Goal: Task Accomplishment & Management: Complete application form

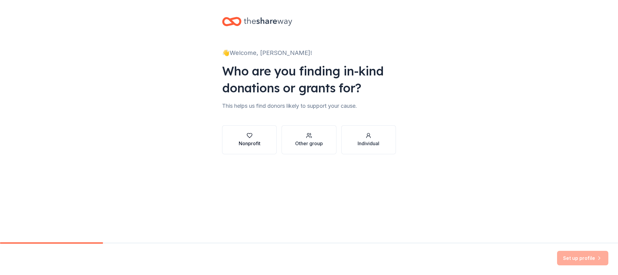
click at [244, 134] on div "button" at bounding box center [250, 136] width 22 height 6
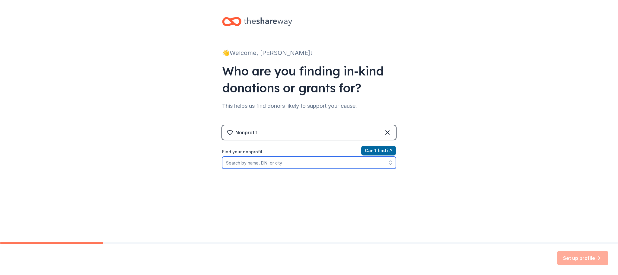
click at [347, 162] on input "Find your nonprofit" at bounding box center [309, 163] width 174 height 12
type input "open door"
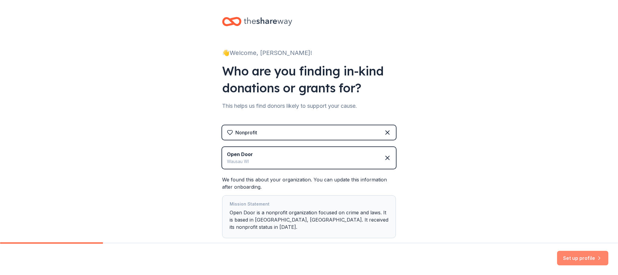
click at [565, 260] on button "Set up profile" at bounding box center [582, 258] width 51 height 14
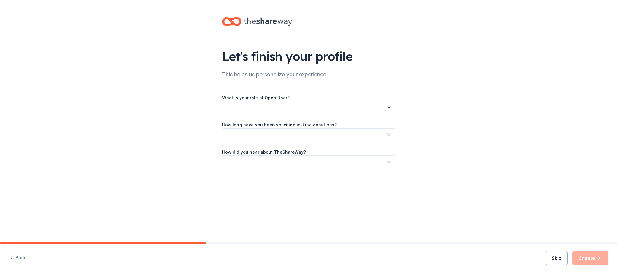
click at [558, 260] on button "Skip" at bounding box center [557, 258] width 22 height 14
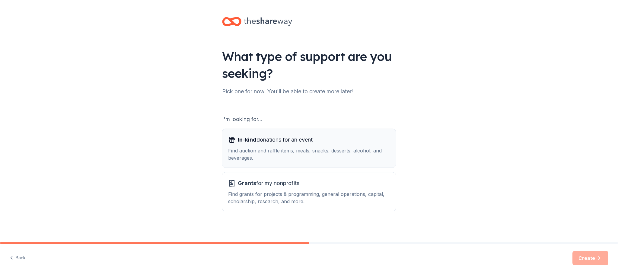
click at [327, 163] on button "In-kind donations for an event Find auction and raffle items, meals, snacks, de…" at bounding box center [309, 148] width 174 height 39
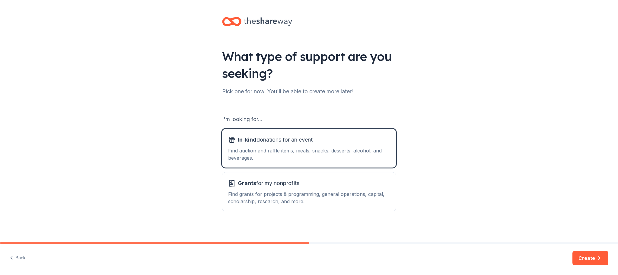
click at [572, 255] on div "Back Create" at bounding box center [309, 259] width 618 height 31
click at [576, 256] on button "Create" at bounding box center [591, 258] width 36 height 14
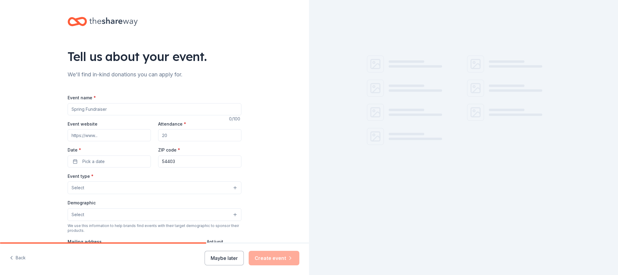
click at [139, 104] on input "Event name *" at bounding box center [155, 109] width 174 height 12
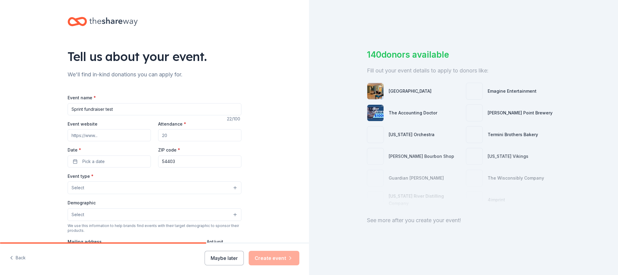
type input "Sprint fundraiser test"
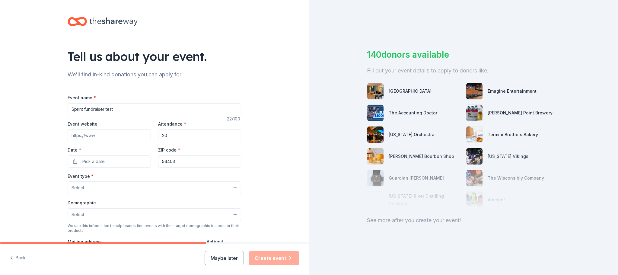
type input "20"
click at [114, 159] on button "Pick a date" at bounding box center [109, 161] width 83 height 12
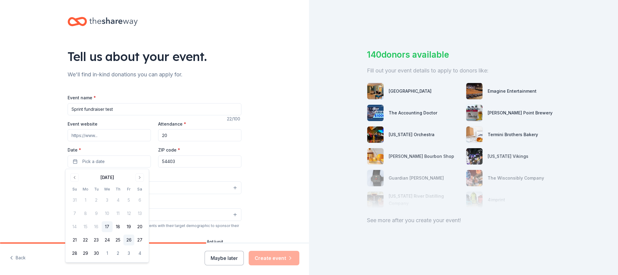
click at [130, 240] on button "26" at bounding box center [128, 240] width 11 height 11
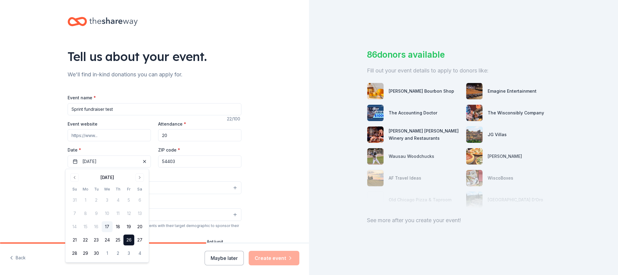
click at [221, 162] on input "54403" at bounding box center [199, 161] width 83 height 12
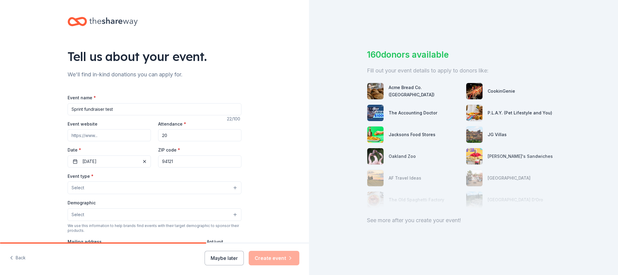
type input "94121"
click at [210, 184] on button "Select" at bounding box center [155, 187] width 174 height 13
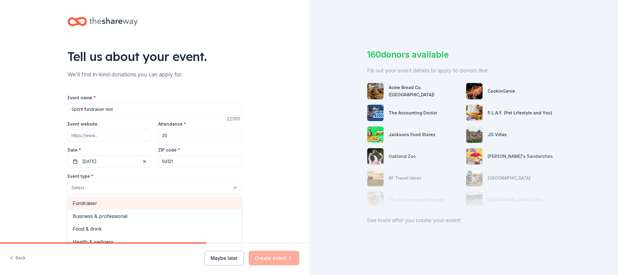
click at [209, 199] on div "Fundraiser" at bounding box center [154, 203] width 173 height 13
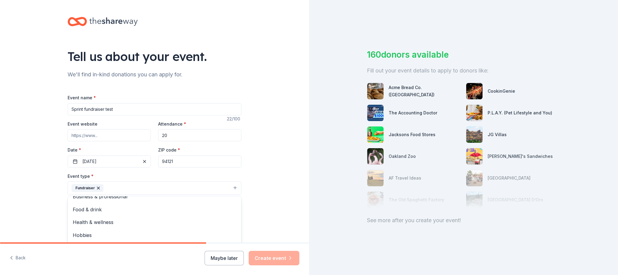
click at [263, 191] on div "Tell us about your event. We'll find in-kind donations you can apply for. Event…" at bounding box center [154, 201] width 309 height 402
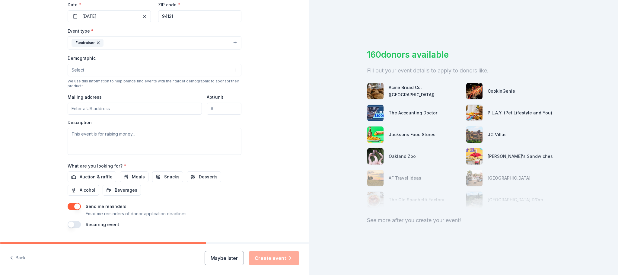
scroll to position [151, 0]
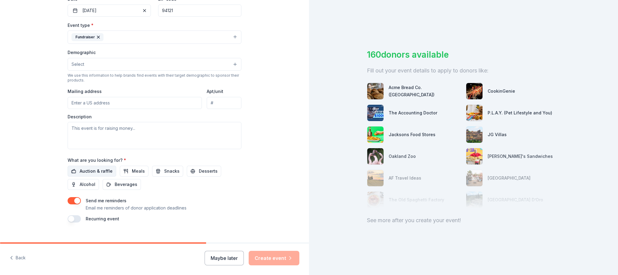
click at [104, 171] on span "Auction & raffle" at bounding box center [96, 171] width 33 height 7
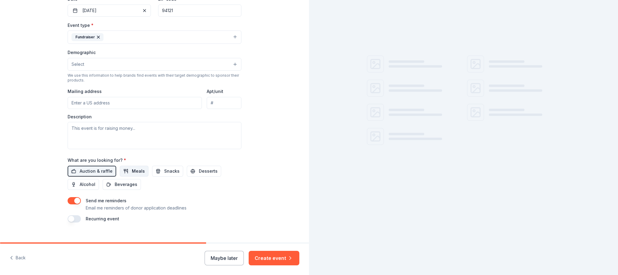
click at [132, 171] on span "Meals" at bounding box center [138, 171] width 13 height 7
click at [155, 170] on button "Snacks" at bounding box center [167, 171] width 31 height 11
click at [199, 170] on span "Desserts" at bounding box center [208, 171] width 19 height 7
click at [81, 183] on span "Alcohol" at bounding box center [88, 184] width 16 height 7
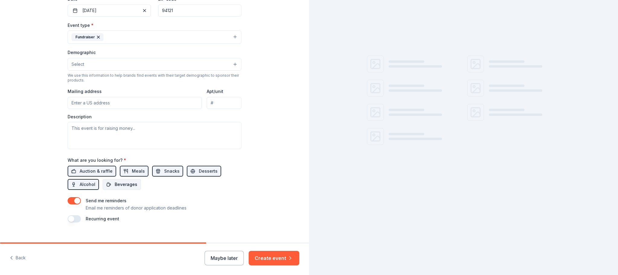
click at [117, 184] on span "Beverages" at bounding box center [126, 184] width 23 height 7
click at [263, 255] on button "Create event" at bounding box center [274, 258] width 51 height 14
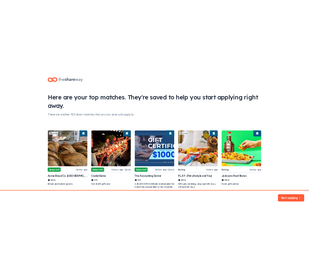
scroll to position [26, 0]
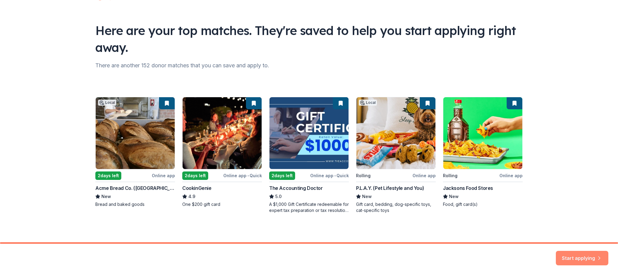
click at [569, 254] on button "Start applying" at bounding box center [582, 254] width 53 height 14
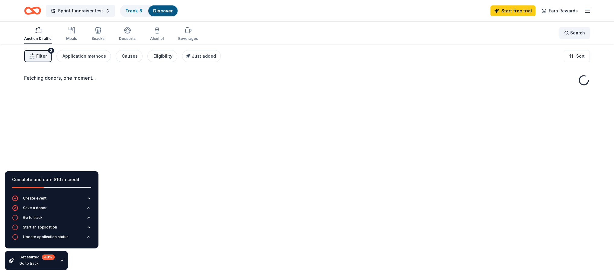
click at [575, 34] on span "Search" at bounding box center [577, 32] width 15 height 7
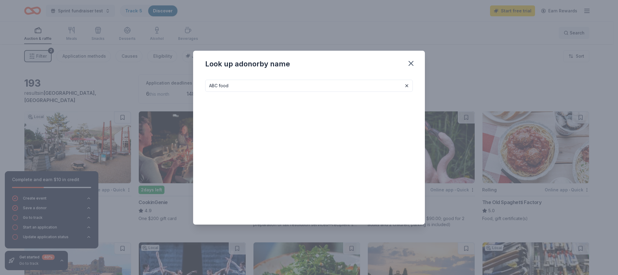
type input "ABC food"
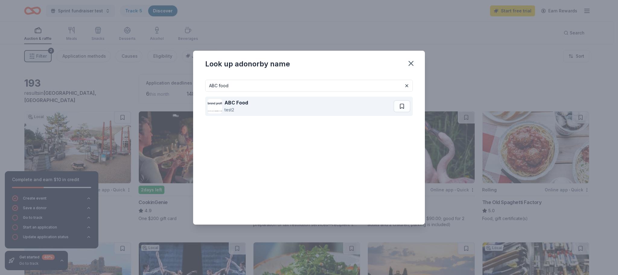
click at [270, 105] on div "ABC Food test2" at bounding box center [301, 106] width 186 height 19
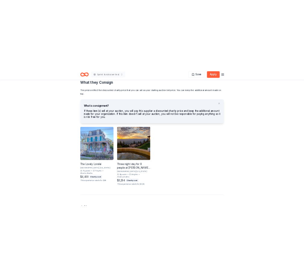
scroll to position [302, 0]
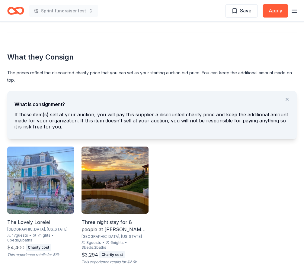
drag, startPoint x: 18, startPoint y: 79, endPoint x: 8, endPoint y: 73, distance: 11.8
click at [8, 73] on div "The prices reflect the discounted charity price that you can set as your starti…" at bounding box center [152, 76] width 290 height 14
drag, startPoint x: 8, startPoint y: 71, endPoint x: 14, endPoint y: 78, distance: 8.4
click at [13, 76] on div "The prices reflect the discounted charity price that you can set as your starti…" at bounding box center [152, 76] width 290 height 14
drag, startPoint x: 15, startPoint y: 81, endPoint x: 9, endPoint y: 76, distance: 7.9
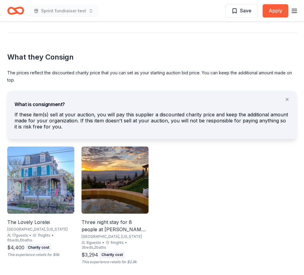
click at [9, 76] on div "The prices reflect the discounted charity price that you can set as your starti…" at bounding box center [152, 76] width 290 height 14
click at [9, 72] on div "The prices reflect the discounted charity price that you can set as your starti…" at bounding box center [152, 76] width 290 height 14
drag, startPoint x: 9, startPoint y: 72, endPoint x: 14, endPoint y: 78, distance: 8.2
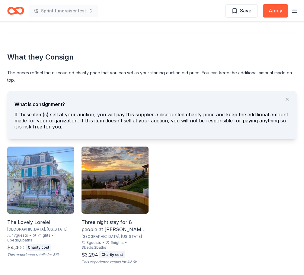
click at [14, 78] on div "The prices reflect the discounted charity price that you can set as your starti…" at bounding box center [152, 76] width 290 height 14
drag, startPoint x: 41, startPoint y: 115, endPoint x: 48, endPoint y: 127, distance: 14.1
click at [48, 127] on div "If these item(s) sell at your auction, you will pay this supplier a discounted …" at bounding box center [151, 121] width 275 height 21
click at [57, 112] on div "If these item(s) sell at your auction, you will pay this supplier a discounted …" at bounding box center [151, 121] width 275 height 21
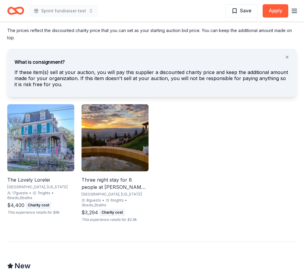
scroll to position [272, 0]
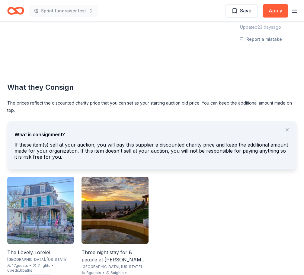
click at [50, 112] on div "The prices reflect the discounted charity price that you can set as your starti…" at bounding box center [152, 106] width 290 height 14
drag, startPoint x: 16, startPoint y: 97, endPoint x: 39, endPoint y: 102, distance: 23.4
click at [25, 101] on div "What they Consign The prices reflect the discounted charity price that you can …" at bounding box center [152, 179] width 290 height 232
drag, startPoint x: 54, startPoint y: 157, endPoint x: 22, endPoint y: 145, distance: 33.9
click at [22, 145] on div "If these item(s) sell at your auction, you will pay this supplier a discounted …" at bounding box center [151, 152] width 275 height 21
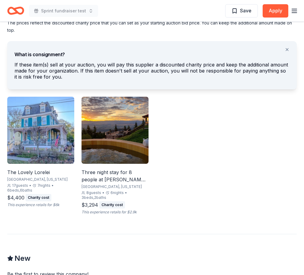
scroll to position [362, 0]
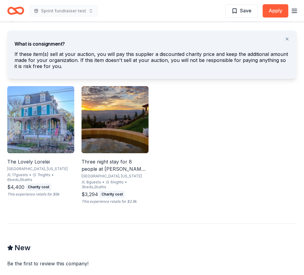
click at [43, 159] on div "The Lovely Lorelei" at bounding box center [40, 161] width 67 height 7
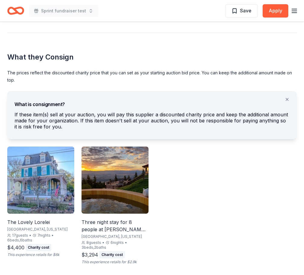
scroll to position [121, 0]
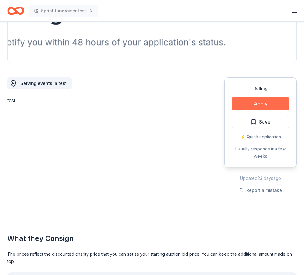
click at [284, 102] on button "Apply" at bounding box center [260, 103] width 57 height 13
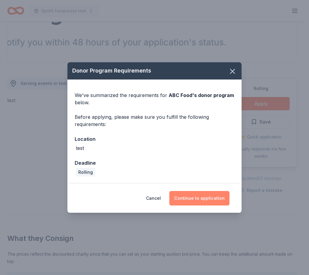
click at [213, 197] on button "Continue to application" at bounding box center [199, 198] width 60 height 14
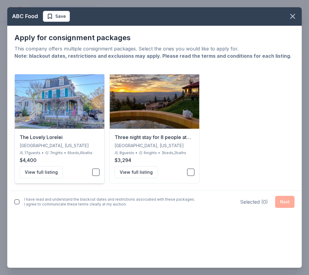
click at [94, 171] on button "button" at bounding box center [95, 171] width 7 height 7
click at [291, 14] on icon "button" at bounding box center [292, 16] width 4 height 4
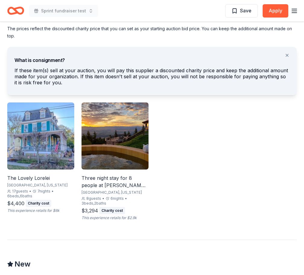
scroll to position [423, 0]
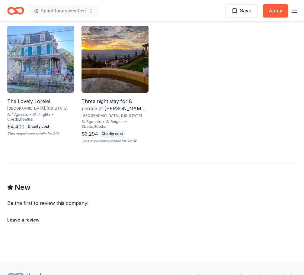
click at [114, 95] on div "Three night stay for 8 people at Downing Mountain Lodge and Retreat in the Rock…" at bounding box center [115, 85] width 67 height 118
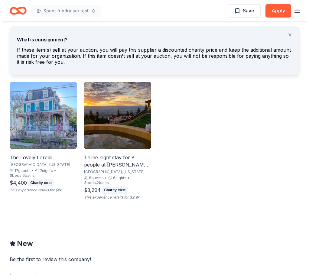
scroll to position [367, 0]
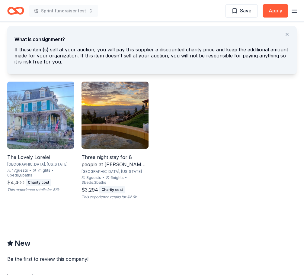
click at [16, 126] on img at bounding box center [40, 115] width 67 height 67
click at [286, 10] on button "Apply" at bounding box center [276, 10] width 26 height 13
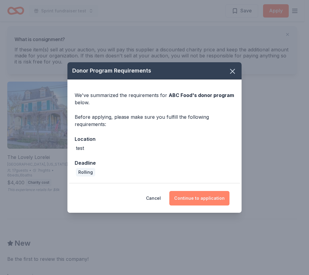
click at [194, 193] on button "Continue to application" at bounding box center [199, 198] width 60 height 14
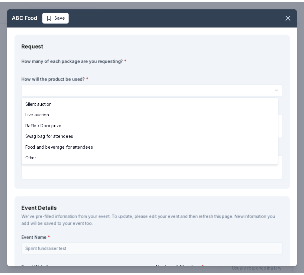
scroll to position [0, 0]
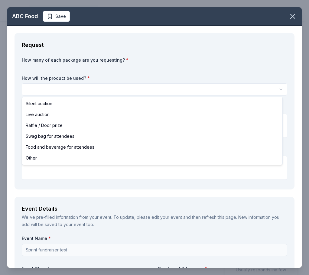
select select "silentAuction"
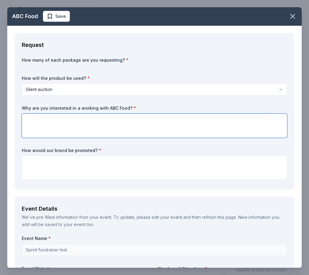
click at [90, 137] on textarea at bounding box center [154, 126] width 265 height 24
type textarea "B"
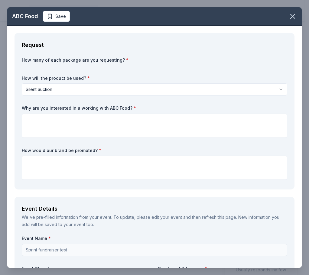
click at [289, 14] on icon "button" at bounding box center [292, 16] width 8 height 8
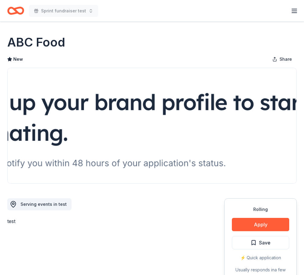
click at [236, 16] on div "Sprint fundraiser test Start free trial Earn Rewards" at bounding box center [152, 11] width 290 height 14
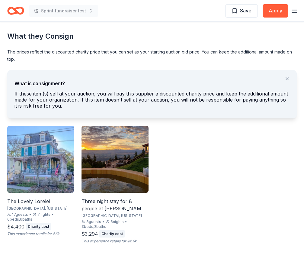
scroll to position [453, 0]
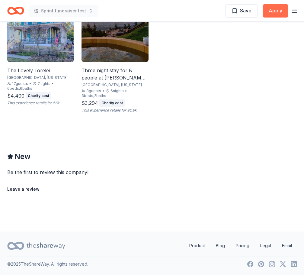
click at [272, 12] on button "Apply" at bounding box center [276, 10] width 26 height 13
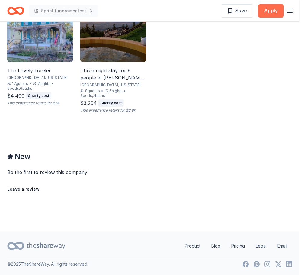
scroll to position [446, 0]
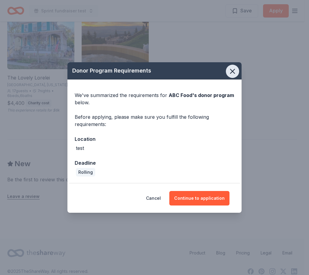
click at [230, 70] on icon "button" at bounding box center [232, 71] width 8 height 8
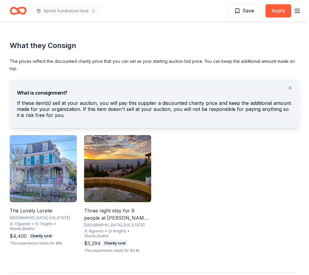
scroll to position [336, 0]
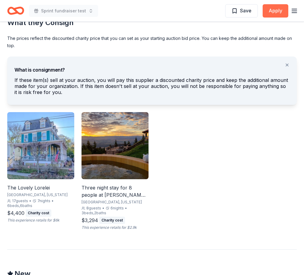
click at [272, 15] on button "Apply" at bounding box center [276, 10] width 26 height 13
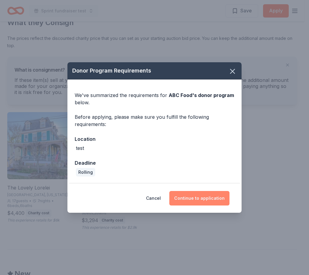
click at [190, 197] on button "Continue to application" at bounding box center [199, 198] width 60 height 14
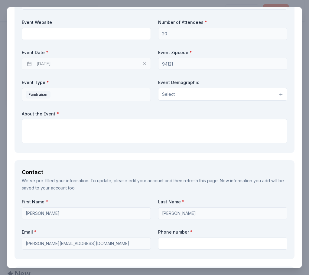
scroll to position [0, 0]
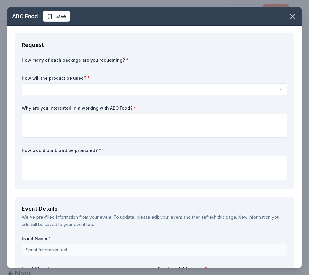
click at [207, 96] on div "How many of each package are you requesting? * How will the product be used? * …" at bounding box center [154, 119] width 265 height 125
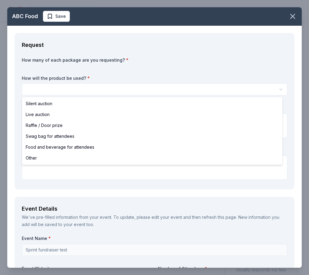
select select "liveAuction"
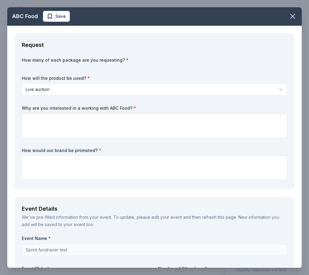
click at [290, 15] on icon "button" at bounding box center [292, 16] width 4 height 4
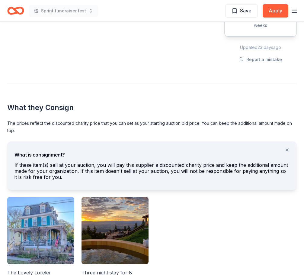
scroll to position [332, 0]
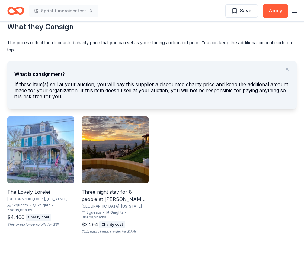
click at [123, 191] on div "Three night stay for 8 people at Downing Mountain Lodge and Retreat in the Rock…" at bounding box center [115, 195] width 67 height 14
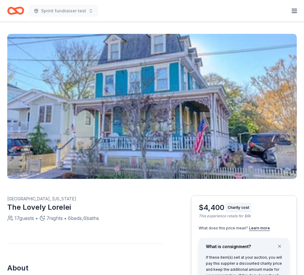
click at [156, 127] on img "button" at bounding box center [152, 106] width 290 height 145
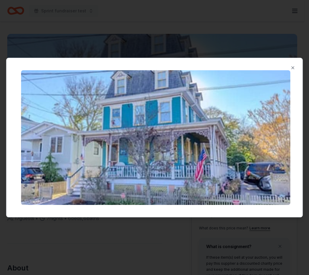
click at [236, 142] on img at bounding box center [155, 137] width 269 height 135
click at [289, 68] on button "Close" at bounding box center [293, 68] width 12 height 12
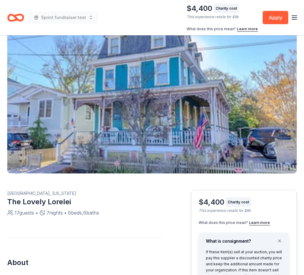
scroll to position [14, 0]
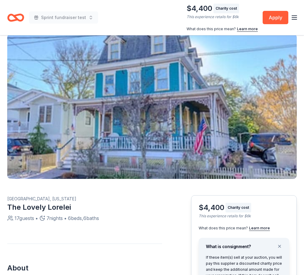
click at [182, 119] on img "button" at bounding box center [152, 106] width 290 height 145
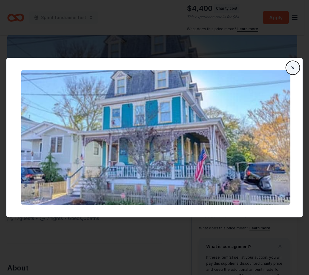
click at [288, 66] on button "Close" at bounding box center [293, 68] width 12 height 12
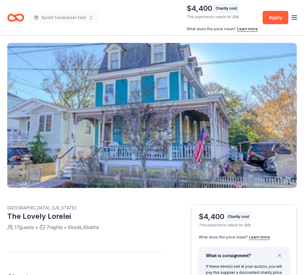
scroll to position [0, 0]
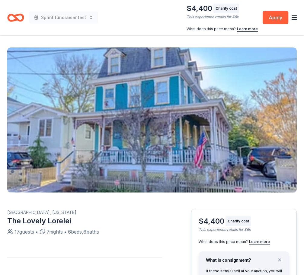
click at [232, 5] on div "Charity cost" at bounding box center [226, 9] width 26 height 10
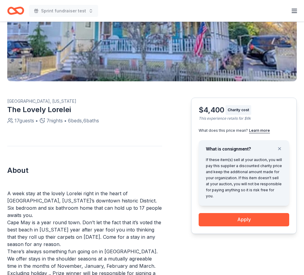
scroll to position [107, 0]
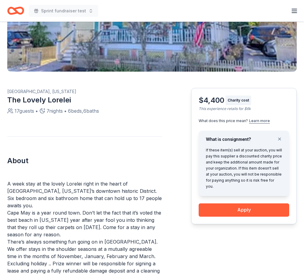
click at [256, 123] on button "Learn more" at bounding box center [259, 120] width 21 height 5
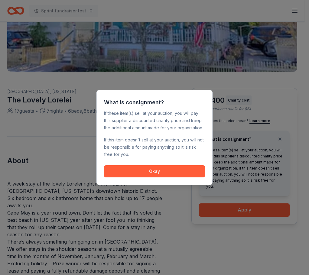
click at [184, 134] on div "If these item(s) sell at your auction, you will pay this supplier a discounted …" at bounding box center [154, 136] width 101 height 53
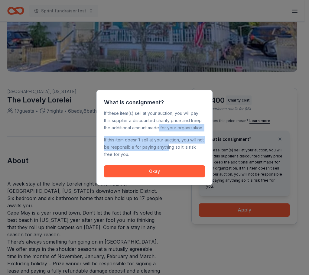
drag, startPoint x: 176, startPoint y: 149, endPoint x: 159, endPoint y: 130, distance: 25.1
click at [159, 130] on div "If these item(s) sell at your auction, you will pay this supplier a discounted …" at bounding box center [154, 136] width 101 height 53
click at [158, 146] on div "If this item doesn't sell at your auction, you will not be responsible for payi…" at bounding box center [154, 147] width 101 height 22
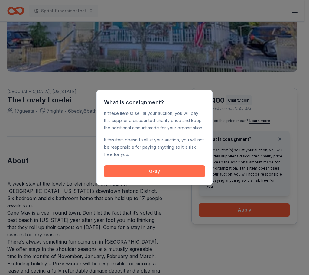
click at [185, 167] on button "Okay" at bounding box center [154, 171] width 101 height 12
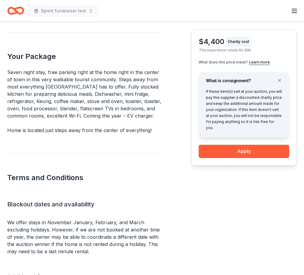
scroll to position [376, 0]
click at [140, 173] on h2 "Terms and Conditions" at bounding box center [84, 177] width 155 height 10
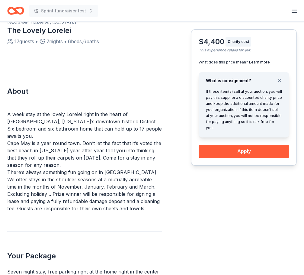
scroll to position [182, 0]
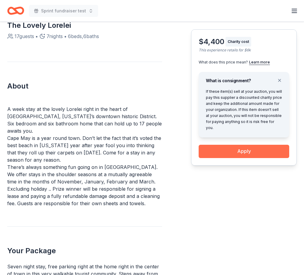
click at [240, 144] on button "Apply" at bounding box center [244, 150] width 91 height 13
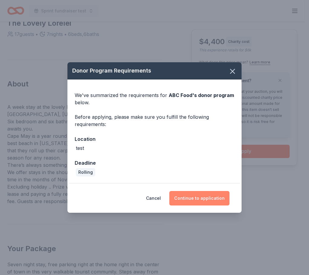
click at [200, 196] on button "Continue to application" at bounding box center [199, 198] width 60 height 14
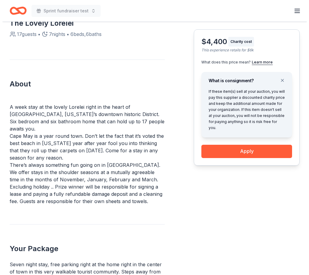
scroll to position [186, 0]
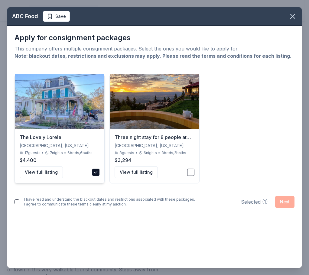
click at [98, 174] on button "button" at bounding box center [95, 171] width 7 height 7
click at [144, 168] on button "View full listing" at bounding box center [135, 172] width 43 height 12
click at [282, 204] on div "Selected ( 0 ) Next" at bounding box center [267, 202] width 54 height 12
click at [98, 170] on button "button" at bounding box center [95, 171] width 7 height 7
click at [283, 201] on div "Selected ( 1 ) Next" at bounding box center [267, 202] width 53 height 12
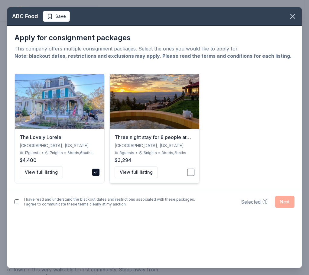
click at [187, 172] on button "button" at bounding box center [190, 171] width 7 height 7
click at [254, 197] on div "Selected ( 2 ) Next" at bounding box center [267, 202] width 54 height 12
click at [283, 203] on div "Selected ( 2 ) Next" at bounding box center [267, 202] width 54 height 12
click at [92, 171] on button "button" at bounding box center [95, 171] width 7 height 7
click at [287, 200] on div "Selected ( 1 ) Next" at bounding box center [267, 202] width 53 height 12
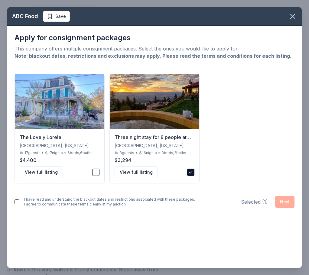
click at [287, 200] on div "Selected ( 1 ) Next" at bounding box center [267, 202] width 53 height 12
click at [64, 193] on div "I have read and understand the blackout dates and restrictions associated with …" at bounding box center [154, 202] width 294 height 22
click at [18, 200] on button "button" at bounding box center [16, 201] width 5 height 5
click at [284, 204] on button "Next" at bounding box center [284, 202] width 19 height 12
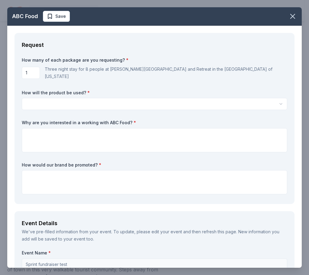
click at [30, 72] on input "1" at bounding box center [31, 73] width 18 height 12
click at [58, 71] on div "Three night stay for 8 people at [PERSON_NAME][GEOGRAPHIC_DATA] and Retreat in …" at bounding box center [166, 73] width 242 height 14
click at [67, 78] on div "How many of each package are you requesting? * 1 Three night stay for 8 people …" at bounding box center [154, 126] width 265 height 139
click at [39, 73] on input "1" at bounding box center [31, 73] width 18 height 12
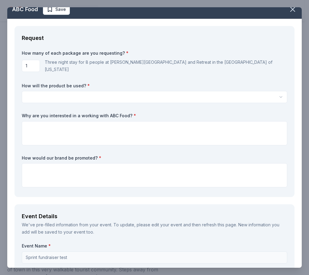
scroll to position [0, 0]
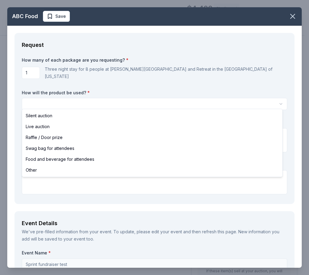
select select "liveAuction"
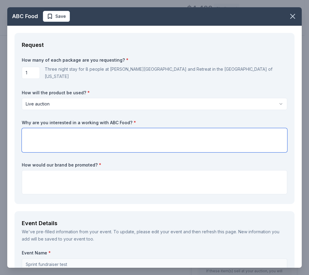
click at [116, 141] on textarea at bounding box center [154, 140] width 265 height 24
type textarea "w"
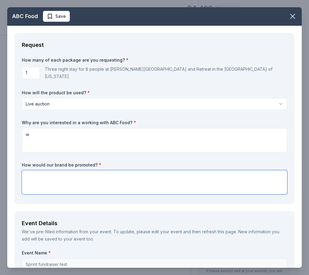
click at [115, 170] on textarea at bounding box center [154, 182] width 265 height 24
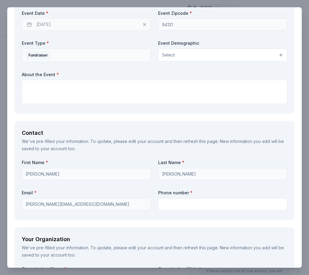
scroll to position [302, 0]
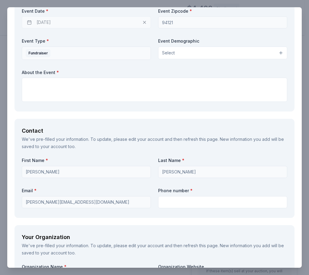
type textarea "w"
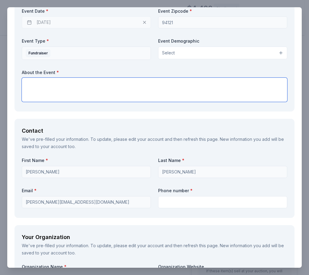
click at [94, 94] on textarea at bounding box center [154, 90] width 265 height 24
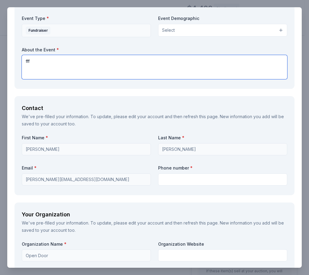
scroll to position [362, 0]
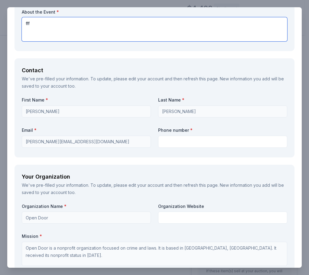
type textarea "fff"
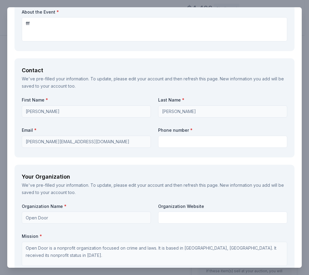
click at [142, 127] on label "Email *" at bounding box center [86, 130] width 129 height 6
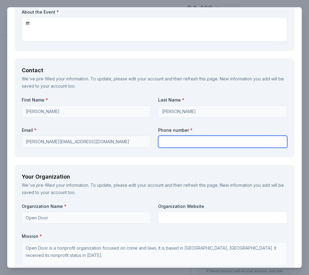
click at [164, 137] on input "text" at bounding box center [222, 142] width 129 height 12
type input "111111111"
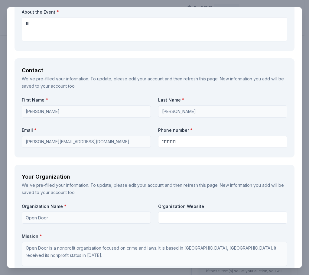
click at [151, 153] on div "Contact We've pre-filled your information. To update, please edit your account …" at bounding box center [154, 107] width 280 height 99
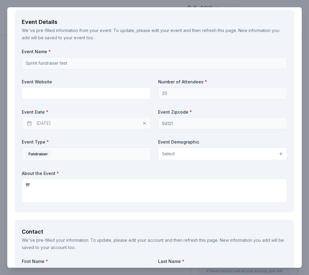
scroll to position [0, 0]
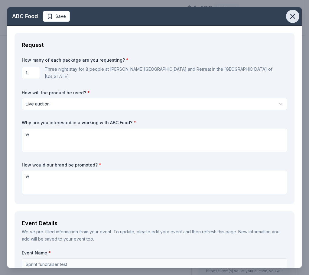
click at [290, 15] on icon "button" at bounding box center [292, 16] width 4 height 4
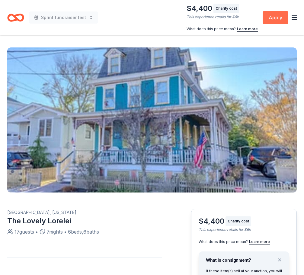
click at [271, 18] on button "Apply" at bounding box center [276, 17] width 26 height 13
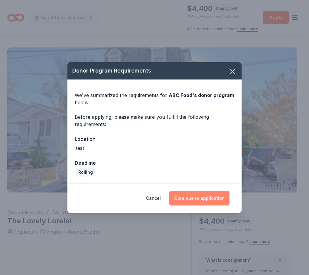
click at [213, 197] on button "Continue to application" at bounding box center [199, 198] width 60 height 14
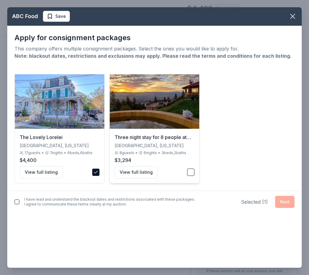
click at [187, 169] on button "button" at bounding box center [190, 171] width 7 height 7
click at [18, 201] on button "button" at bounding box center [16, 201] width 5 height 5
click at [281, 206] on button "Next" at bounding box center [284, 202] width 19 height 12
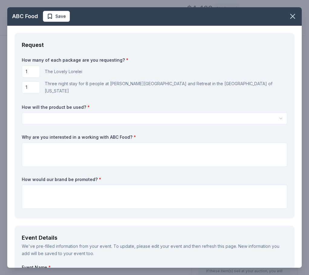
click at [34, 72] on input "1" at bounding box center [31, 72] width 18 height 12
type input "3"
click at [128, 85] on div "Three night stay for 8 people at Downing Mountain Lodge and Retreat in the Rock…" at bounding box center [166, 87] width 242 height 14
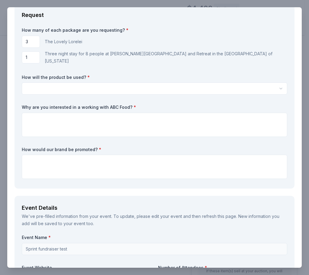
scroll to position [30, 0]
click at [131, 86] on html "Sprint fundraiser test $4,400 Charity cost This experience retails for $6k What…" at bounding box center [154, 137] width 309 height 275
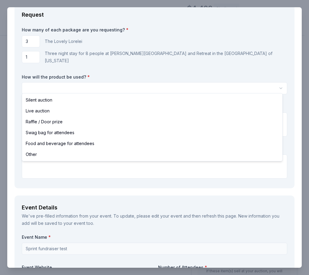
select select "raffleDoorPrize"
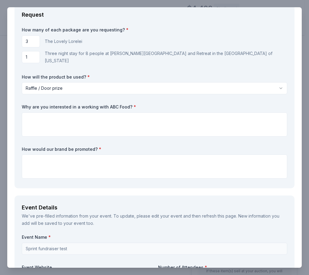
click at [132, 134] on div "How many of each package are you requesting? * 3 The Lovely Lorelei 1 Three nig…" at bounding box center [154, 104] width 265 height 154
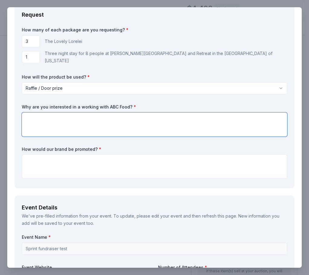
click at [128, 121] on textarea at bounding box center [154, 124] width 265 height 24
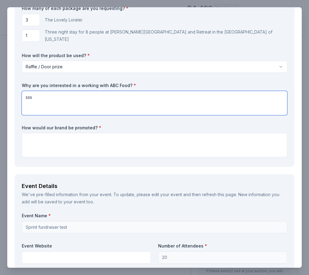
scroll to position [60, 0]
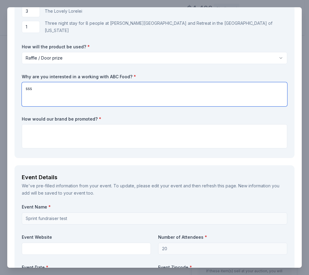
type textarea "sss"
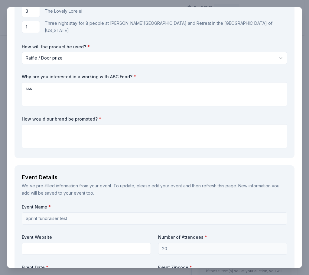
click at [125, 147] on div "How many of each package are you requesting? * 3 The Lovely Lorelei 1 Three nig…" at bounding box center [154, 74] width 265 height 154
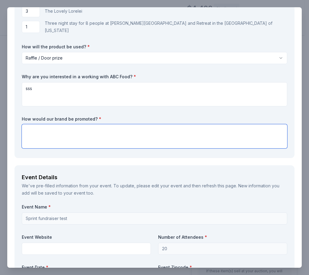
click at [127, 139] on textarea at bounding box center [154, 136] width 265 height 24
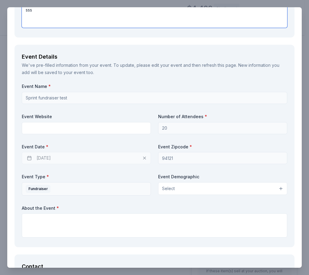
scroll to position [181, 0]
type textarea "sss"
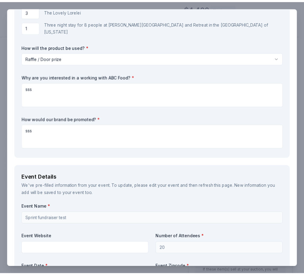
scroll to position [0, 0]
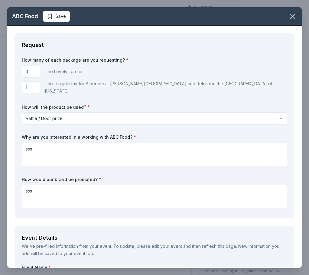
drag, startPoint x: 288, startPoint y: 14, endPoint x: 182, endPoint y: 26, distance: 107.3
click at [288, 14] on icon "button" at bounding box center [292, 16] width 8 height 8
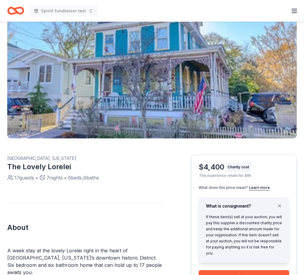
scroll to position [107, 0]
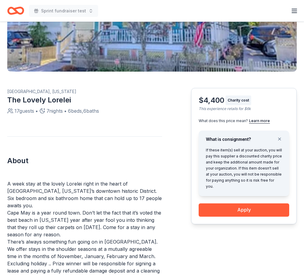
click at [54, 103] on div "The Lovely Lorelei" at bounding box center [84, 100] width 155 height 10
click at [33, 91] on div "[GEOGRAPHIC_DATA], [US_STATE]" at bounding box center [84, 91] width 155 height 7
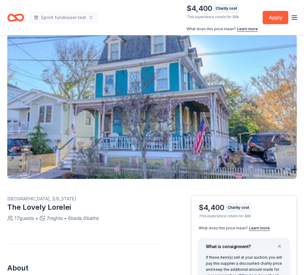
scroll to position [0, 0]
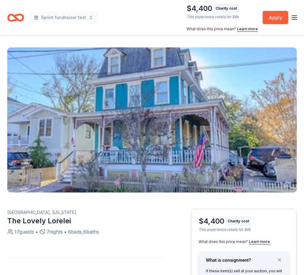
click at [152, 21] on div "Sprint fundraiser test $4,400 Charity cost This experience retails for $6k What…" at bounding box center [152, 18] width 290 height 28
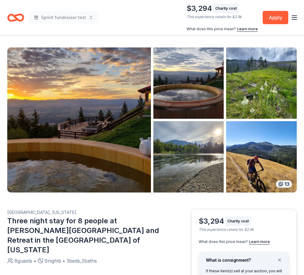
click at [135, 104] on img "button" at bounding box center [79, 119] width 144 height 145
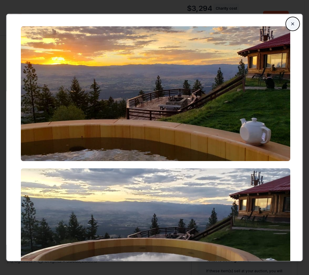
click at [291, 22] on button "Close" at bounding box center [293, 24] width 12 height 12
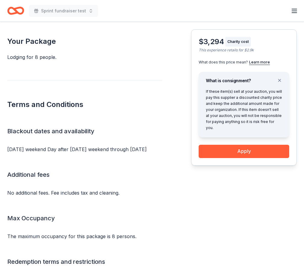
scroll to position [178, 0]
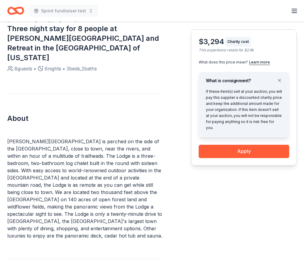
click at [157, 175] on p "Downing Mountain Lodge is perched on the side of the Bitterroot mountains, clos…" at bounding box center [84, 188] width 155 height 101
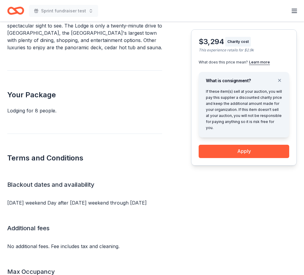
scroll to position [450, 0]
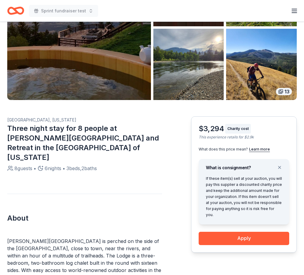
scroll to position [151, 0]
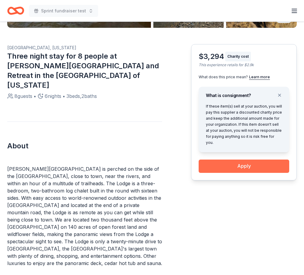
click at [226, 159] on button "Apply" at bounding box center [244, 165] width 91 height 13
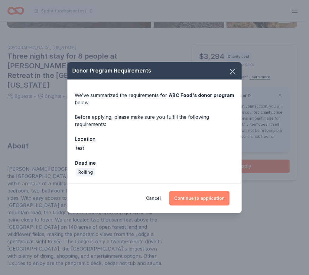
click at [208, 192] on button "Continue to application" at bounding box center [199, 198] width 60 height 14
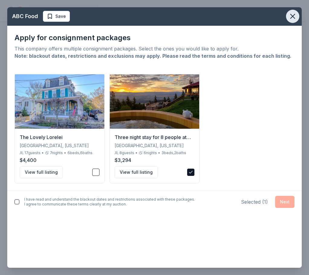
drag, startPoint x: 290, startPoint y: 17, endPoint x: 183, endPoint y: 27, distance: 107.6
click at [290, 17] on icon "button" at bounding box center [292, 16] width 8 height 8
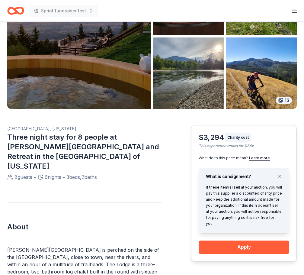
scroll to position [151, 0]
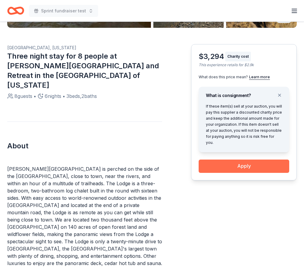
click at [232, 162] on button "Apply" at bounding box center [244, 165] width 91 height 13
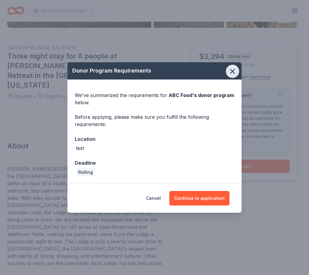
click at [232, 75] on icon "button" at bounding box center [232, 71] width 8 height 8
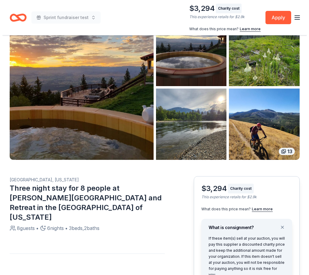
scroll to position [14, 0]
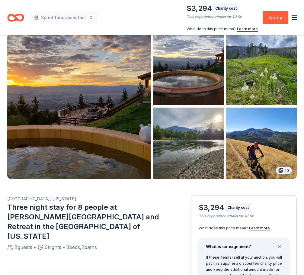
click at [206, 134] on img "button" at bounding box center [188, 142] width 71 height 71
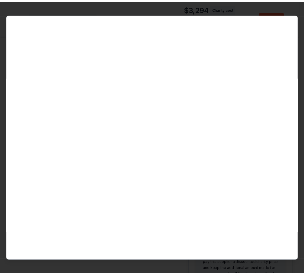
scroll to position [1590, 0]
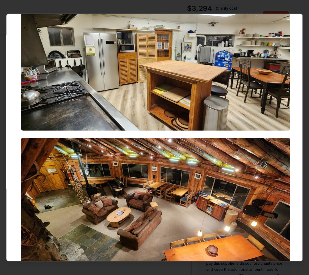
click at [258, 10] on div at bounding box center [154, 137] width 309 height 275
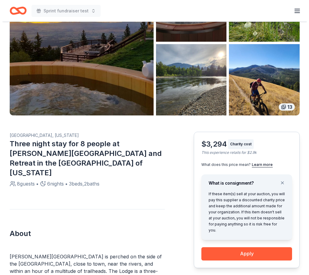
scroll to position [121, 0]
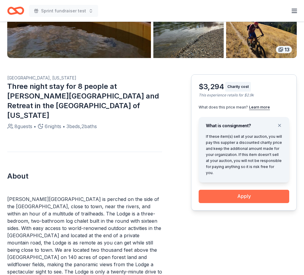
click at [249, 191] on button "Apply" at bounding box center [244, 196] width 91 height 13
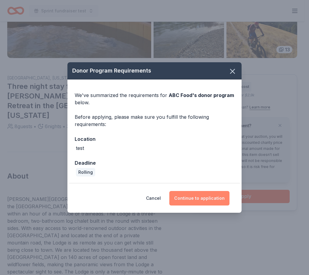
click at [204, 197] on button "Continue to application" at bounding box center [199, 198] width 60 height 14
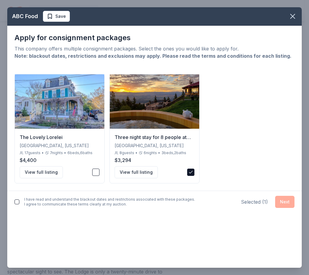
click at [94, 207] on div "I have read and understand the blackout dates and restrictions associated with …" at bounding box center [104, 202] width 180 height 12
click at [69, 203] on div "I have read and understand the blackout dates and restrictions associated with …" at bounding box center [104, 202] width 180 height 12
click at [17, 202] on button "button" at bounding box center [16, 201] width 5 height 5
click at [281, 198] on button "Next" at bounding box center [284, 202] width 19 height 12
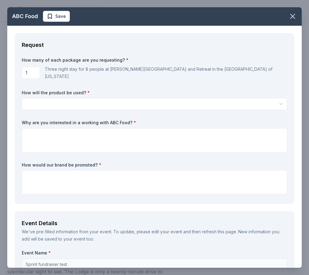
click at [195, 115] on div "How many of each package are you requesting? * 1 Three night stay for 8 people …" at bounding box center [154, 126] width 265 height 139
click at [195, 105] on body "Sprint fundraiser test Start free trial Earn Rewards 13 [GEOGRAPHIC_DATA], [US_…" at bounding box center [152, 16] width 304 height 275
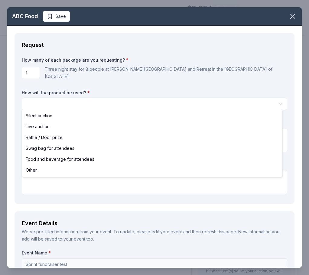
scroll to position [0, 0]
select select "liveAuction"
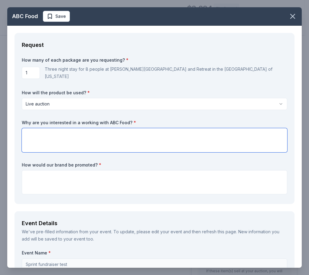
click at [180, 142] on textarea at bounding box center [154, 140] width 265 height 24
type textarea "B"
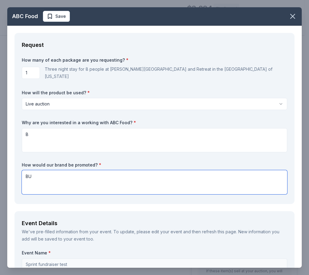
type textarea "BU"
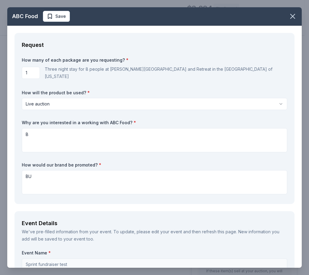
scroll to position [155, 0]
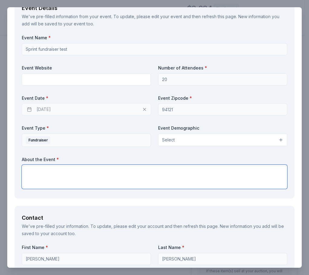
click at [126, 171] on textarea at bounding box center [154, 177] width 265 height 24
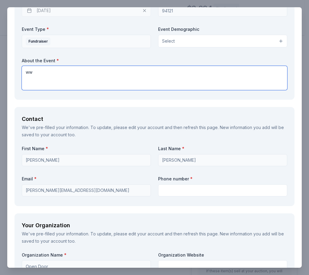
scroll to position [396, 0]
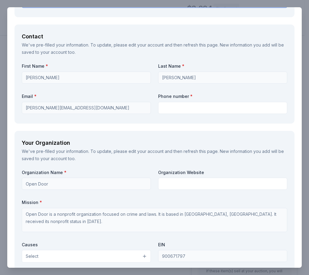
type textarea "ww"
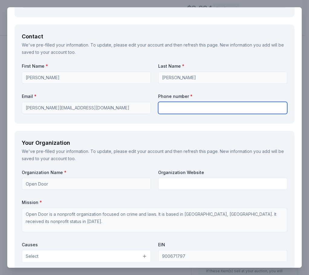
click at [226, 104] on input "text" at bounding box center [222, 108] width 129 height 12
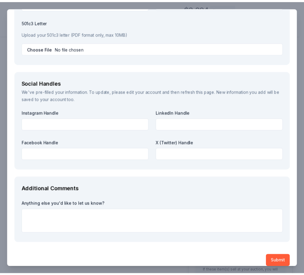
scroll to position [654, 0]
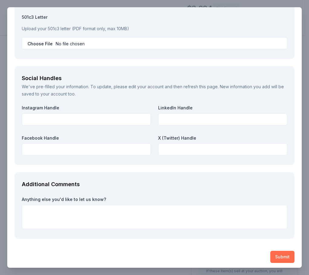
type input "1233333333"
click at [274, 253] on button "Submit" at bounding box center [282, 257] width 24 height 12
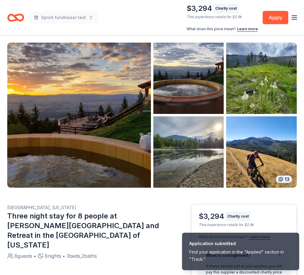
scroll to position [0, 0]
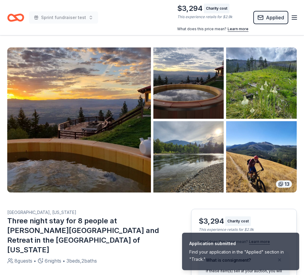
click at [28, 17] on div "Sprint fundraiser test" at bounding box center [52, 18] width 91 height 28
click at [11, 16] on icon "Home" at bounding box center [15, 18] width 17 height 14
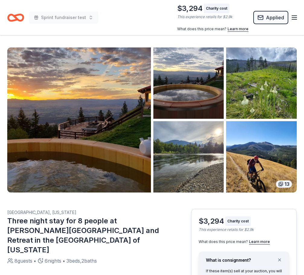
click at [11, 16] on icon "Home" at bounding box center [15, 18] width 17 height 14
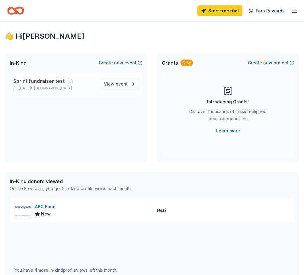
click at [61, 78] on span "Sprint fundraiser test" at bounding box center [38, 80] width 51 height 7
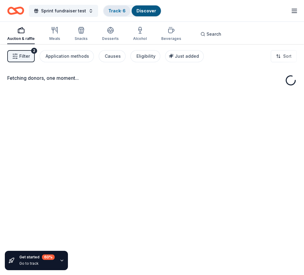
click at [117, 10] on link "Track · 6" at bounding box center [116, 10] width 17 height 5
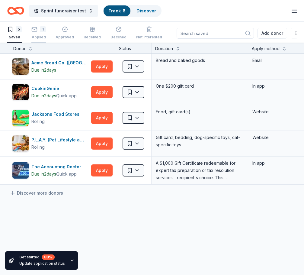
click at [44, 32] on div "1" at bounding box center [43, 29] width 6 height 6
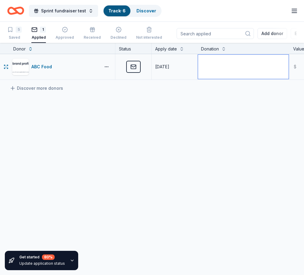
click at [235, 67] on textarea at bounding box center [243, 67] width 91 height 24
click at [221, 118] on div "ABC Food Applied 09/17/2025 $ Discover more donors" at bounding box center [241, 123] width 483 height 139
click at [50, 63] on div "ABC Food" at bounding box center [55, 66] width 86 height 17
click at [107, 66] on button "button" at bounding box center [107, 66] width 12 height 5
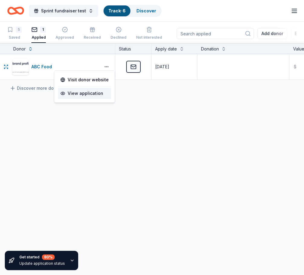
click at [98, 93] on div "View application" at bounding box center [84, 93] width 53 height 11
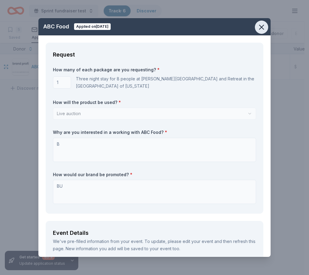
click at [262, 28] on icon "button" at bounding box center [261, 27] width 4 height 4
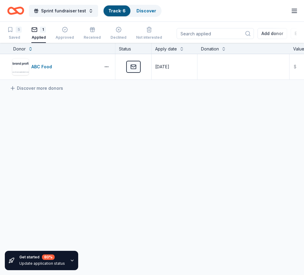
click at [116, 127] on div "ABC Food Applied 09/17/2025 $ Discover more donors" at bounding box center [241, 123] width 483 height 139
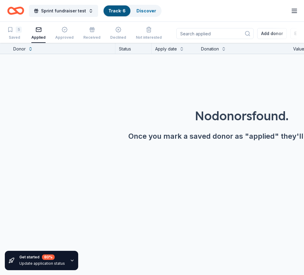
click at [105, 33] on div "5 Saved Applied Approved Received Declined Not interested" at bounding box center [84, 33] width 155 height 19
click at [111, 31] on div "button" at bounding box center [118, 30] width 16 height 6
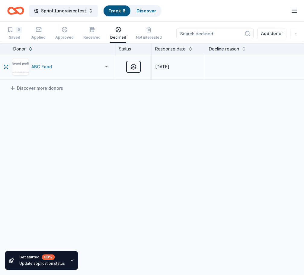
click at [40, 69] on div "ABC Food" at bounding box center [42, 66] width 23 height 7
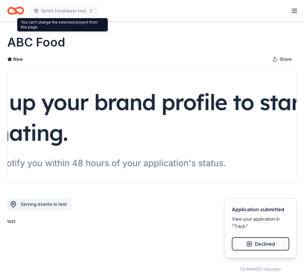
click at [18, 10] on icon "Home" at bounding box center [15, 11] width 17 height 14
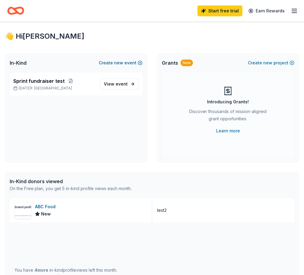
click at [129, 62] on button "Create new event" at bounding box center [121, 62] width 44 height 7
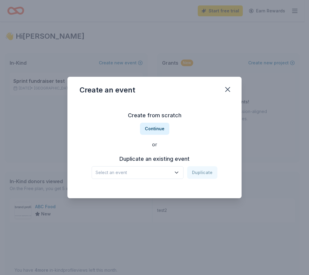
click at [151, 170] on span "Select an event" at bounding box center [132, 172] width 75 height 7
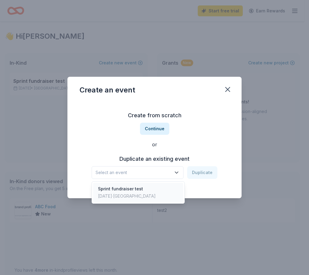
click at [144, 186] on div "Sprint fundraiser test" at bounding box center [127, 188] width 58 height 7
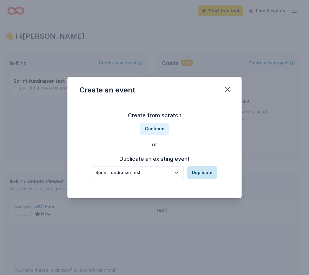
click at [195, 177] on button "Duplicate" at bounding box center [202, 172] width 30 height 13
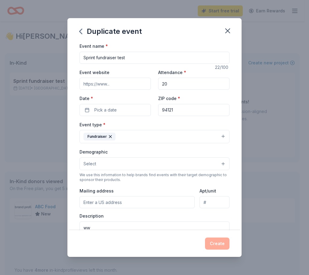
click at [136, 61] on input "Sprint fundraiser test" at bounding box center [154, 58] width 150 height 12
type input "Sprint fundraiser test for Drizzy"
click at [213, 242] on div "Create" at bounding box center [154, 243] width 150 height 12
click at [127, 106] on button "Pick a date" at bounding box center [114, 110] width 71 height 12
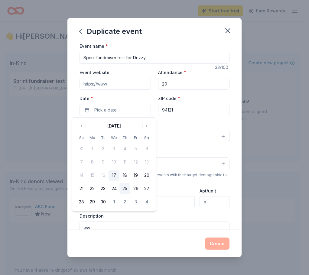
click at [125, 188] on button "25" at bounding box center [124, 188] width 11 height 11
click at [210, 242] on button "Create" at bounding box center [217, 243] width 24 height 12
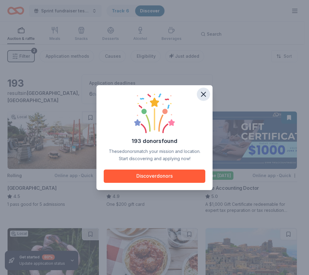
click at [200, 96] on icon "button" at bounding box center [203, 94] width 8 height 8
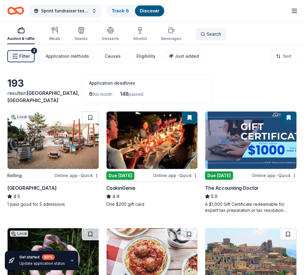
click at [219, 32] on button "Search" at bounding box center [211, 34] width 30 height 12
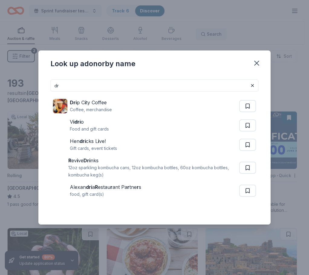
type input "d"
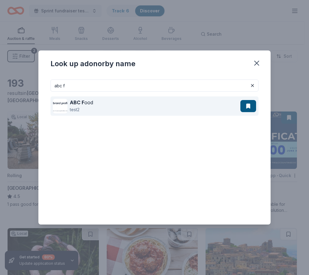
type input "abc f"
click at [105, 102] on div "ABC F ood test2" at bounding box center [146, 105] width 187 height 19
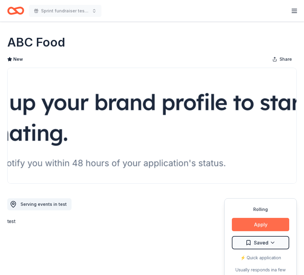
click at [251, 227] on button "Apply" at bounding box center [260, 224] width 57 height 13
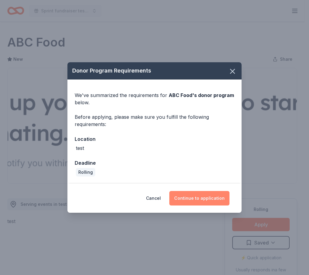
click at [186, 195] on button "Continue to application" at bounding box center [199, 198] width 60 height 14
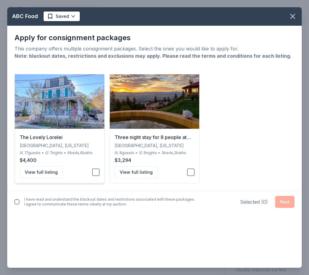
click at [90, 169] on div "View full listing" at bounding box center [60, 172] width 80 height 12
click at [182, 172] on div "View full listing" at bounding box center [154, 172] width 80 height 12
click at [19, 202] on button "button" at bounding box center [16, 201] width 5 height 5
click at [280, 203] on button "Next" at bounding box center [284, 202] width 19 height 12
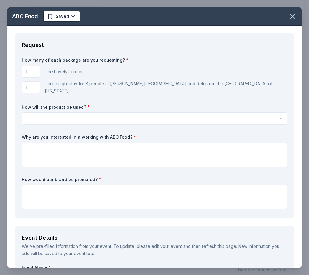
click at [38, 74] on input "1" at bounding box center [31, 72] width 18 height 12
type input "4"
click at [39, 84] on input "1" at bounding box center [31, 87] width 18 height 12
type input "3"
click at [60, 117] on html "Sprint fundraiser test for Drizzy Start free trial Earn Rewards Rolling Share A…" at bounding box center [154, 137] width 309 height 275
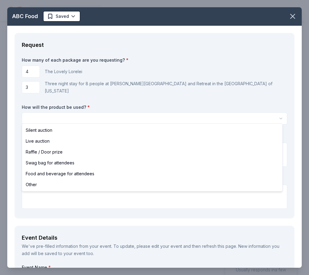
select select "silentAuction"
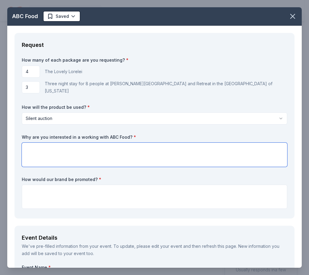
click at [58, 146] on textarea at bounding box center [154, 155] width 265 height 24
type textarea "Because"
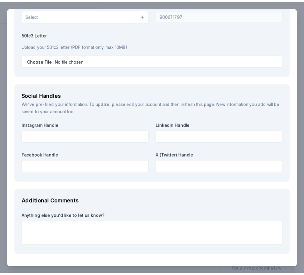
scroll to position [668, 0]
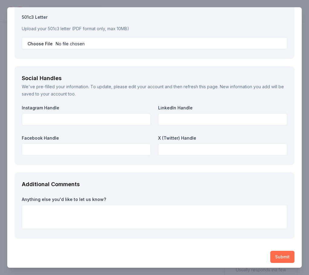
type textarea "Because"
click at [274, 256] on button "Submit" at bounding box center [282, 257] width 24 height 12
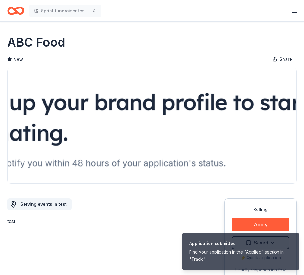
click at [39, 60] on div "New Share" at bounding box center [152, 59] width 290 height 12
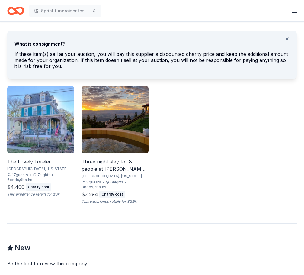
scroll to position [423, 0]
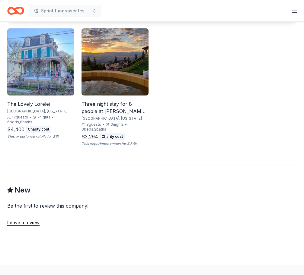
scroll to position [392, 0]
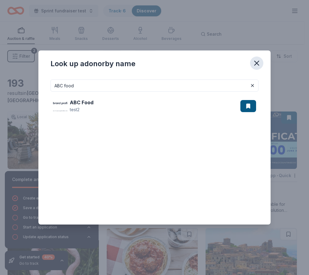
click at [260, 64] on icon "button" at bounding box center [256, 63] width 8 height 8
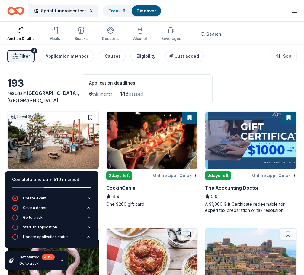
click at [212, 151] on img at bounding box center [250, 139] width 91 height 57
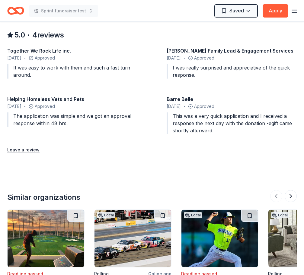
scroll to position [574, 0]
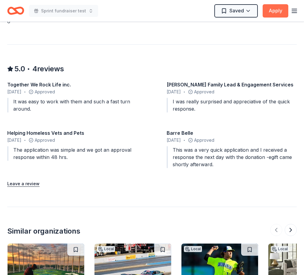
click at [277, 13] on button "Apply" at bounding box center [276, 10] width 26 height 13
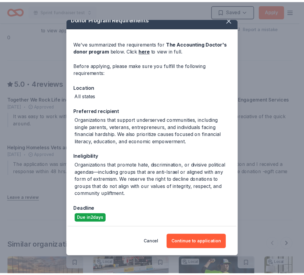
scroll to position [10, 0]
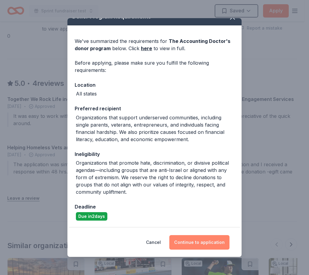
click at [209, 242] on button "Continue to application" at bounding box center [199, 242] width 60 height 14
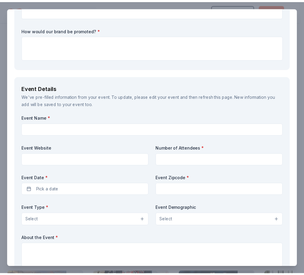
scroll to position [0, 0]
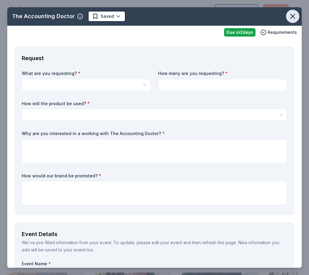
click at [291, 14] on icon "button" at bounding box center [292, 16] width 8 height 8
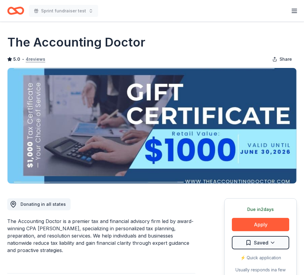
click at [36, 59] on button "4 reviews" at bounding box center [36, 59] width 20 height 7
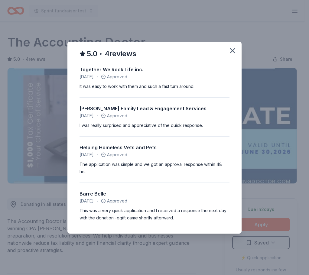
click at [36, 43] on div "5.0 • 4 reviews Together We Rock Life inc. [DATE] • Approved It was easy to wor…" at bounding box center [154, 137] width 309 height 275
